Goal: Transaction & Acquisition: Purchase product/service

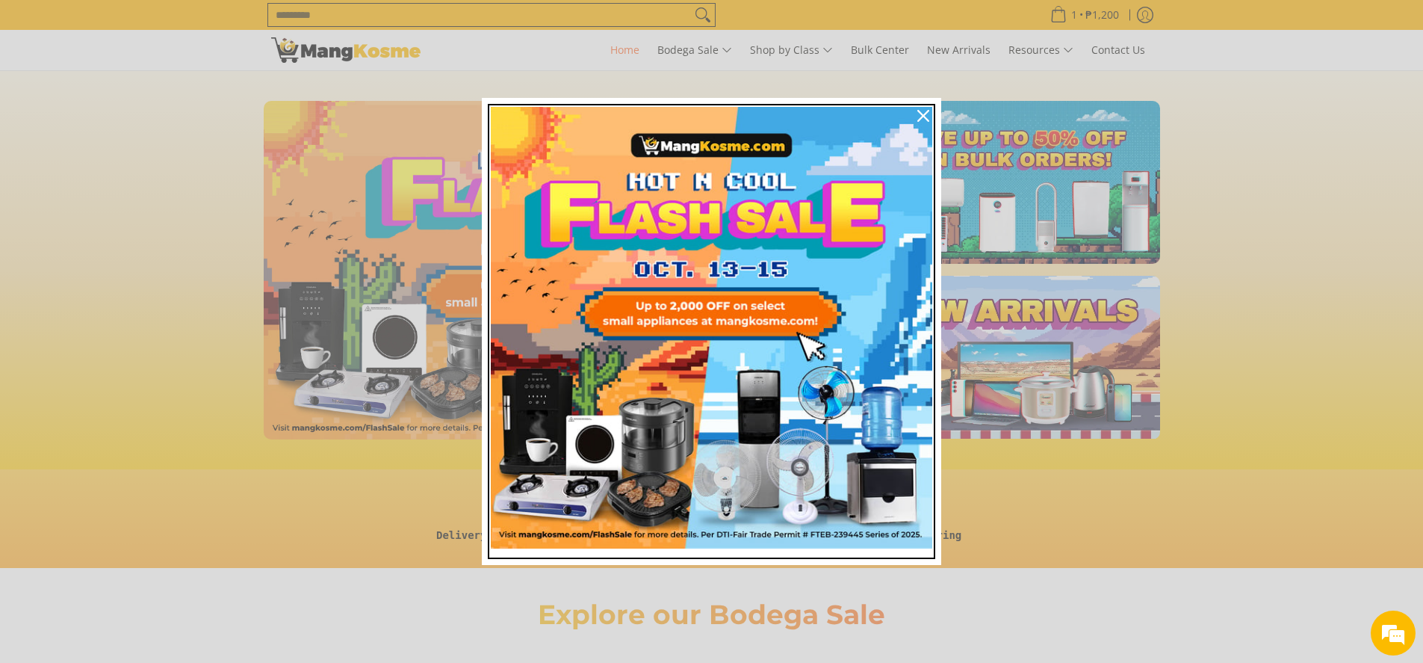
click at [659, 352] on img "Marketing offer form" at bounding box center [711, 327] width 441 height 441
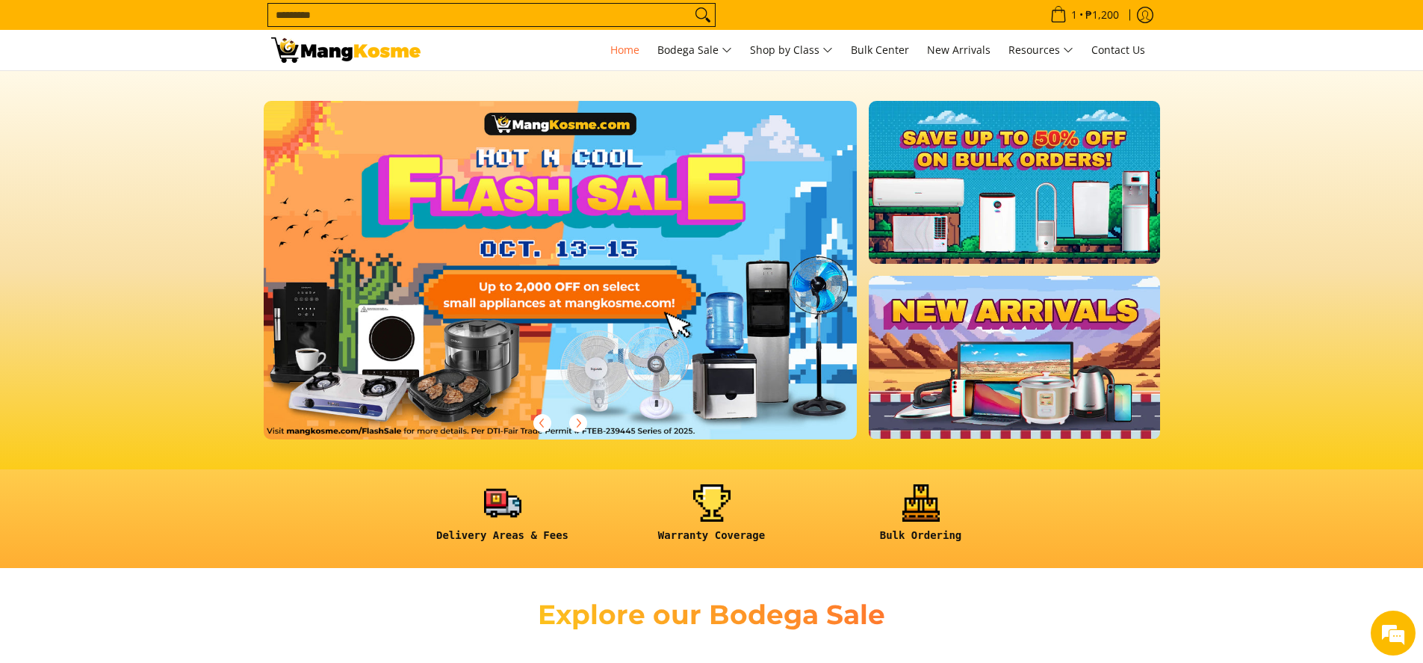
click at [522, 371] on link at bounding box center [585, 282] width 642 height 362
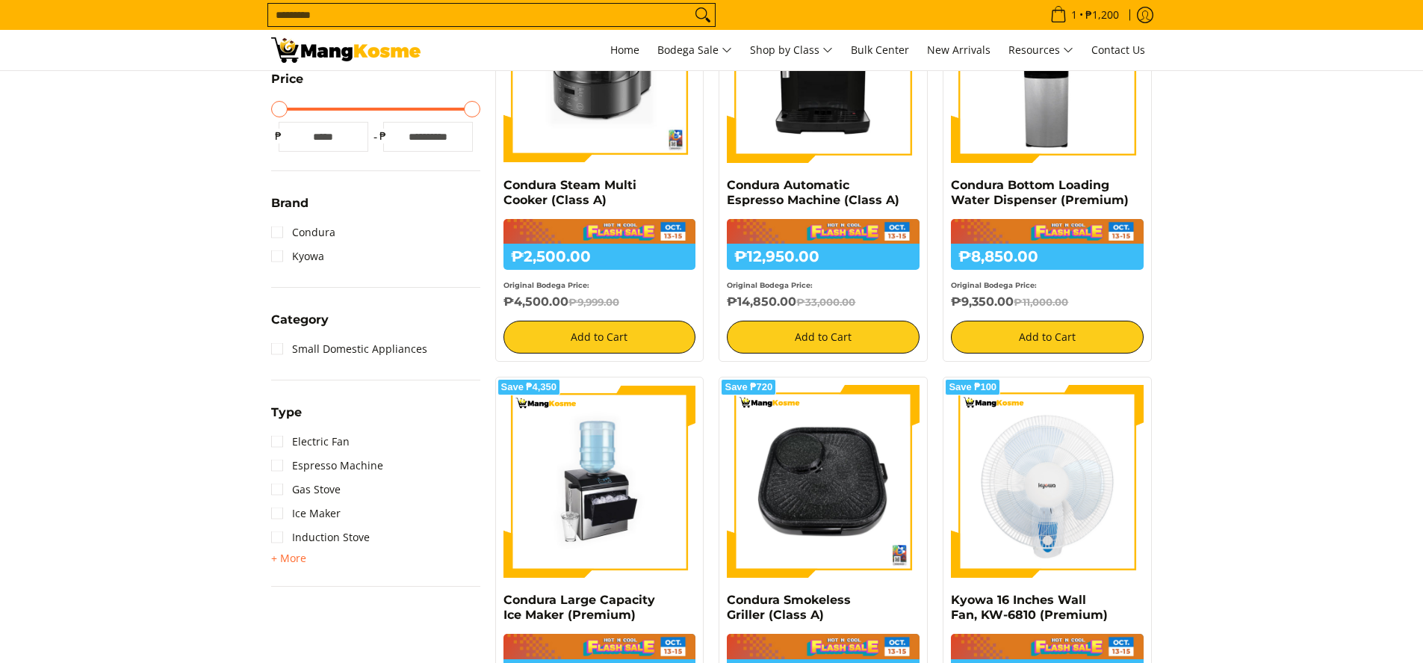
scroll to position [448, 0]
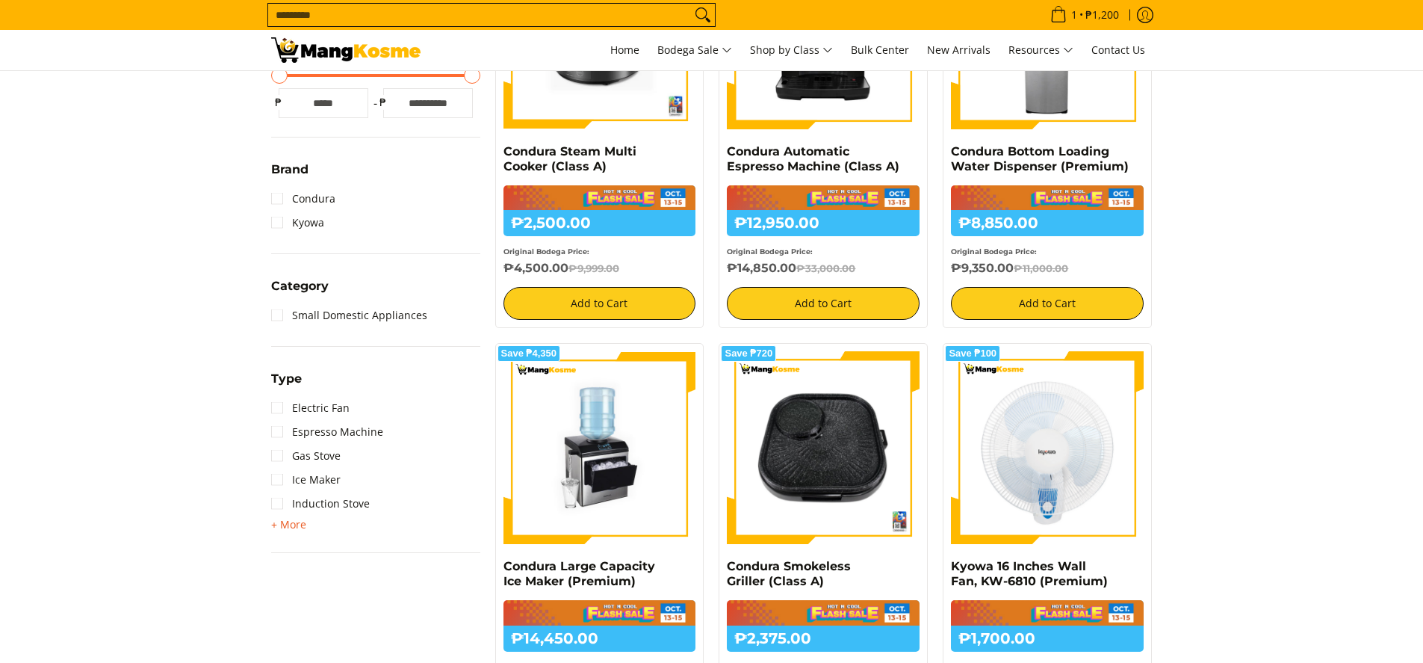
click at [293, 526] on span "+ More" at bounding box center [288, 524] width 35 height 12
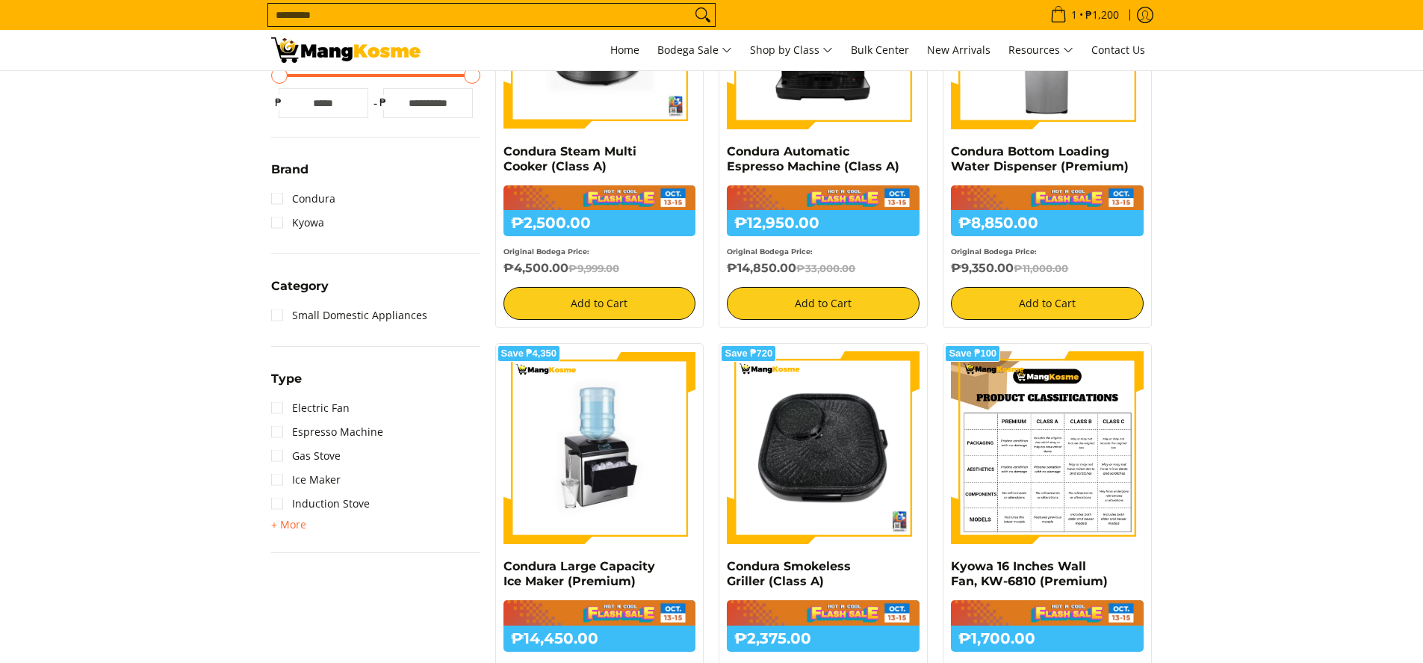
click at [0, 0] on span "- Less" at bounding box center [0, 0] width 0 height 0
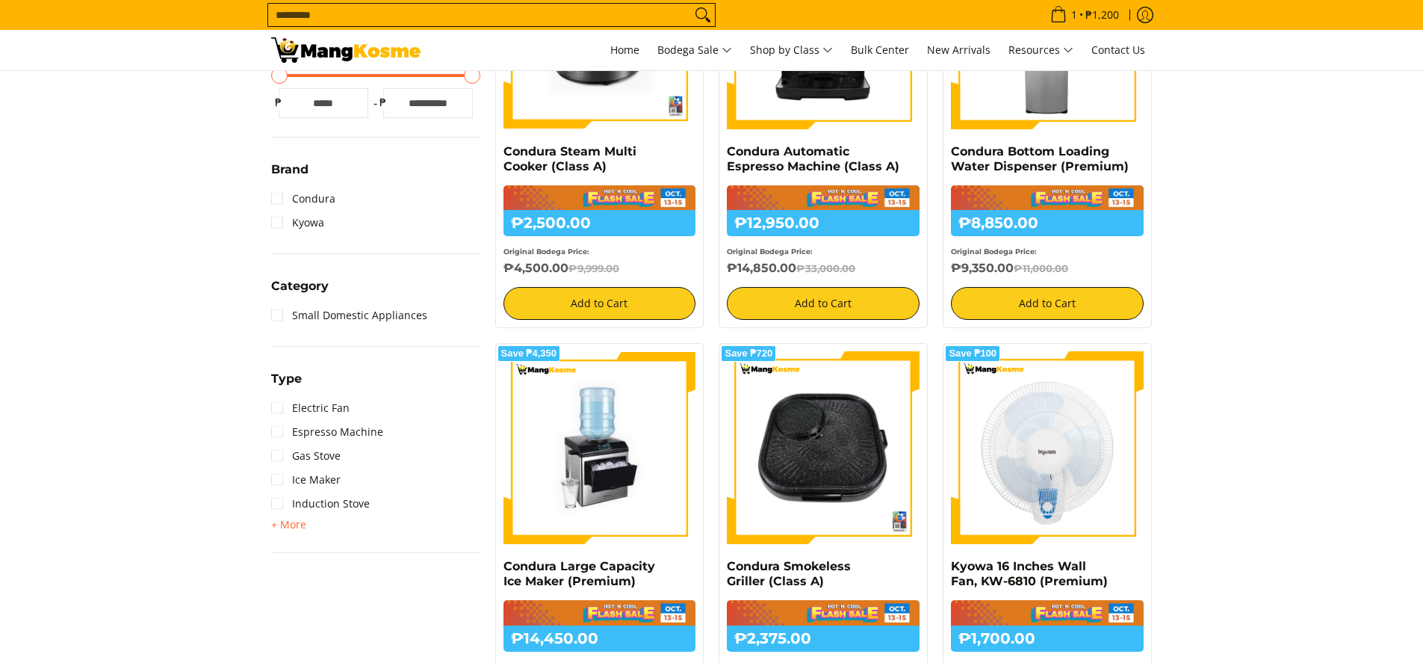
scroll to position [224, 0]
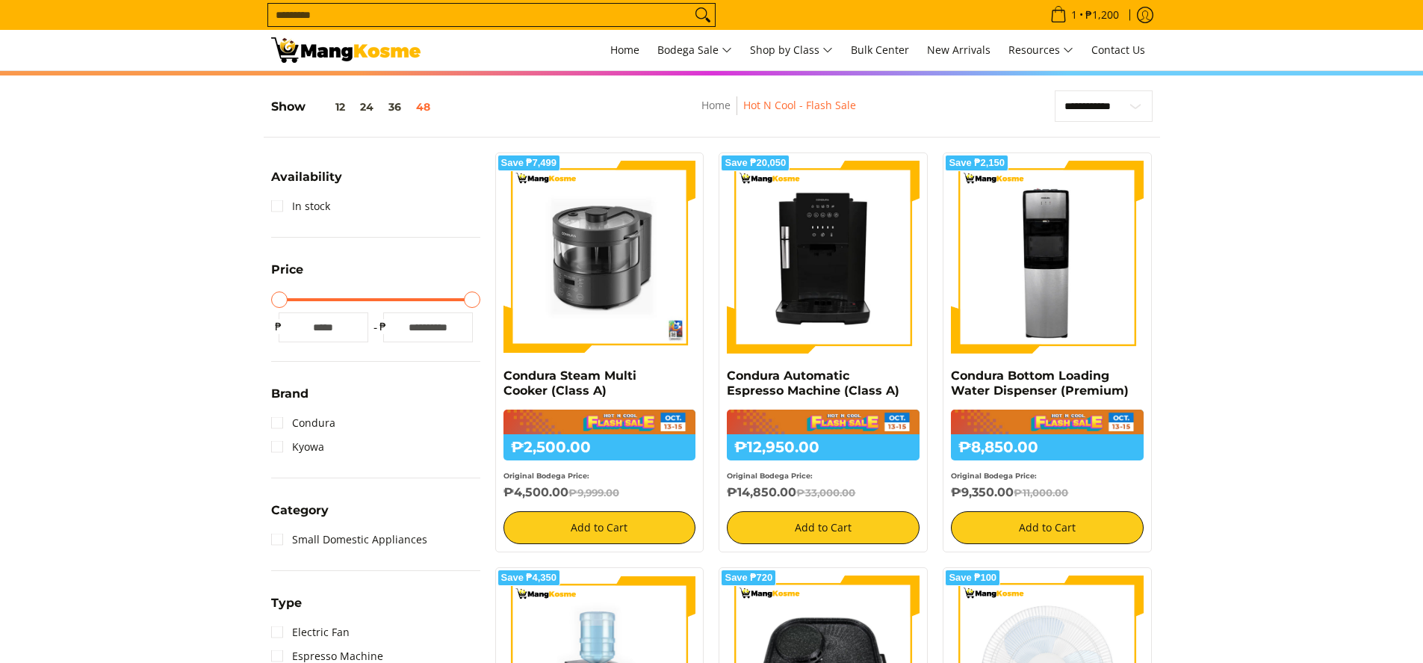
click at [781, 122] on nav "Home Hot N Cool - Flash Sale" at bounding box center [779, 113] width 362 height 34
